Goal: Information Seeking & Learning: Learn about a topic

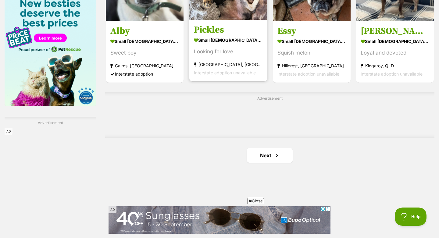
scroll to position [999, 0]
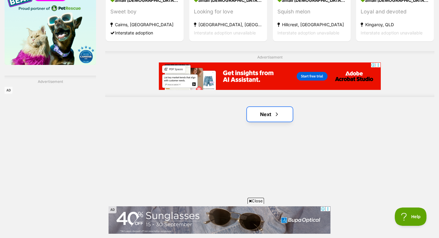
click at [268, 115] on link "Next" at bounding box center [270, 114] width 46 height 15
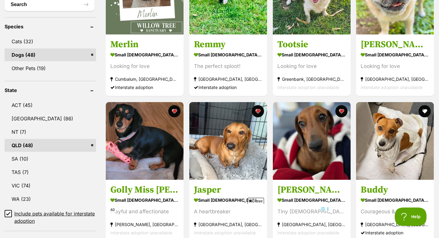
scroll to position [266, 0]
